Goal: Task Accomplishment & Management: Manage account settings

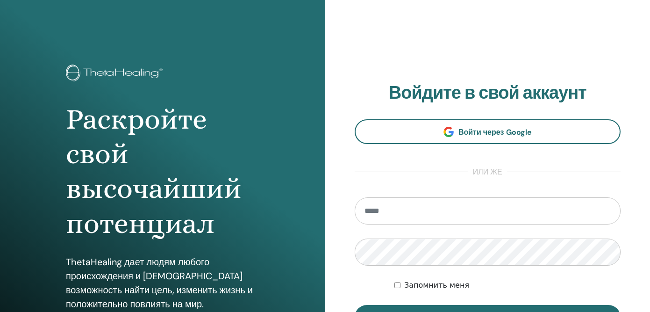
type input "*"
type input "**********"
click at [355, 305] on button "Вход" at bounding box center [488, 317] width 266 height 24
